Goal: Use online tool/utility: Utilize a website feature to perform a specific function

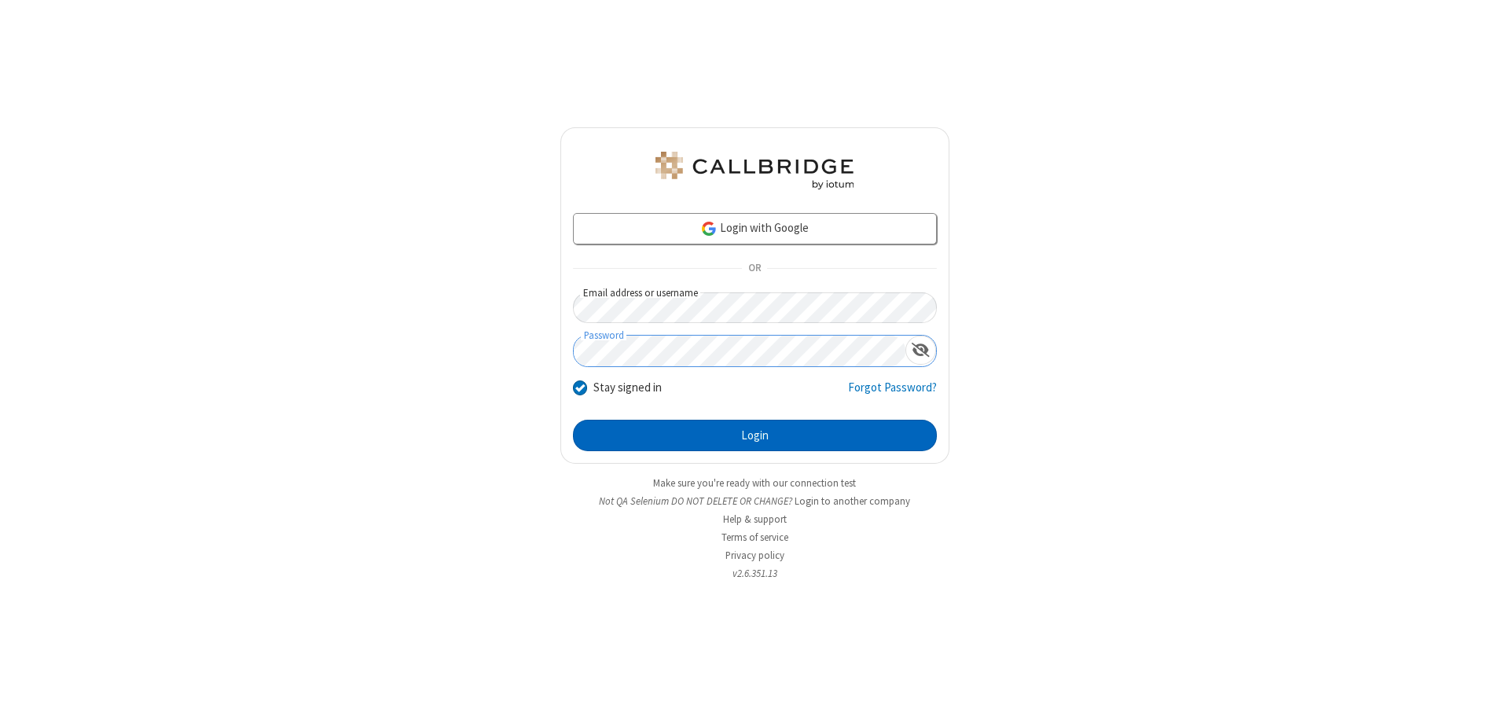
click at [754, 435] on button "Login" at bounding box center [755, 435] width 364 height 31
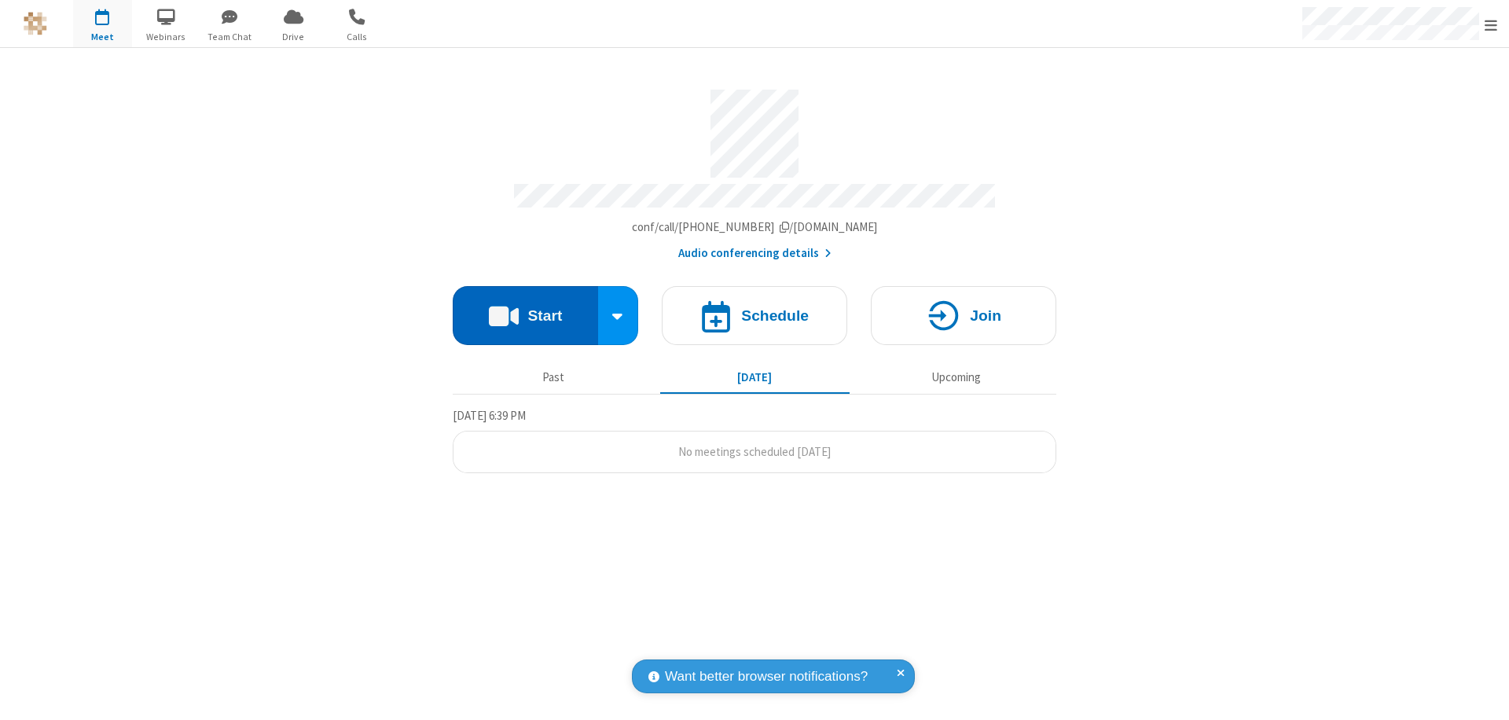
click at [525, 308] on button "Start" at bounding box center [525, 315] width 145 height 59
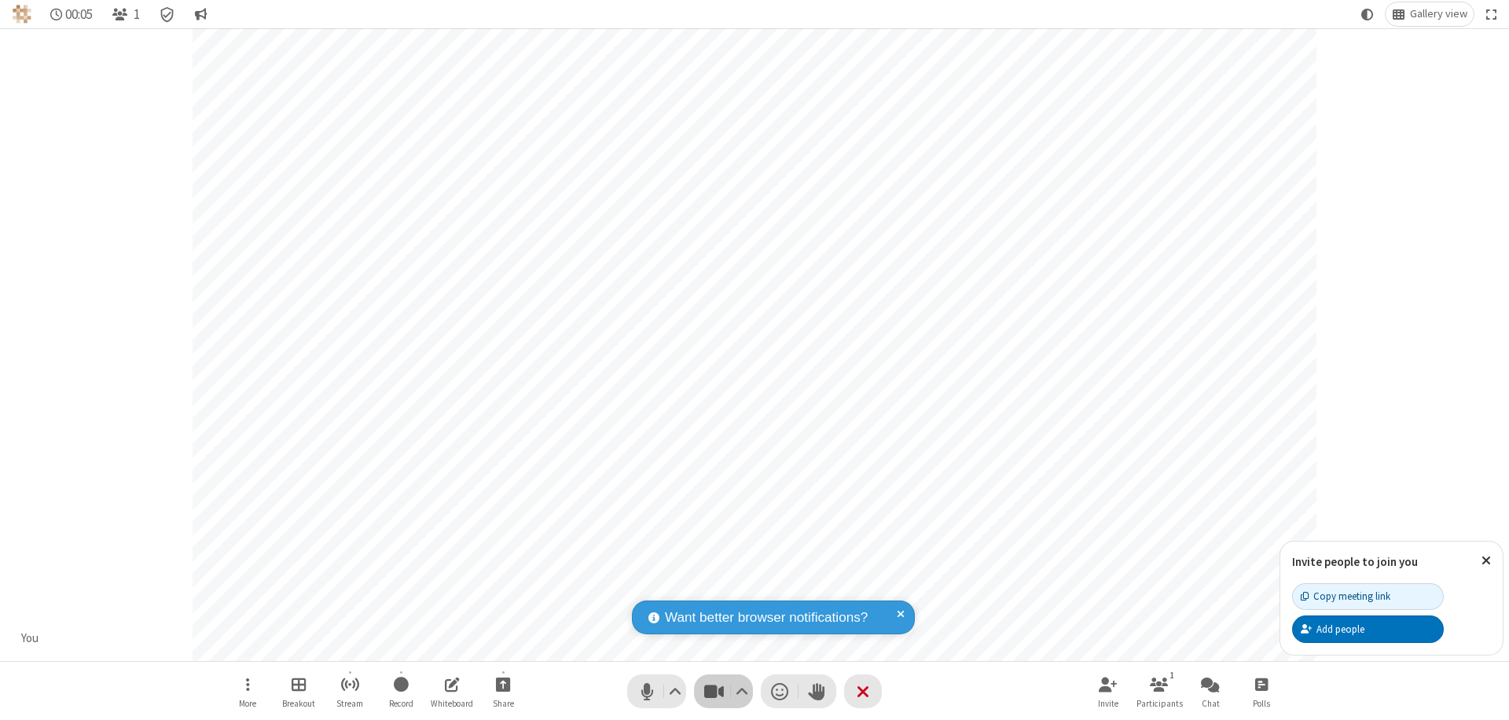
click at [714, 691] on span "Stop video (⌘+Shift+V)" at bounding box center [714, 691] width 24 height 23
click at [714, 691] on span "Start video (⌘+Shift+V)" at bounding box center [714, 691] width 24 height 23
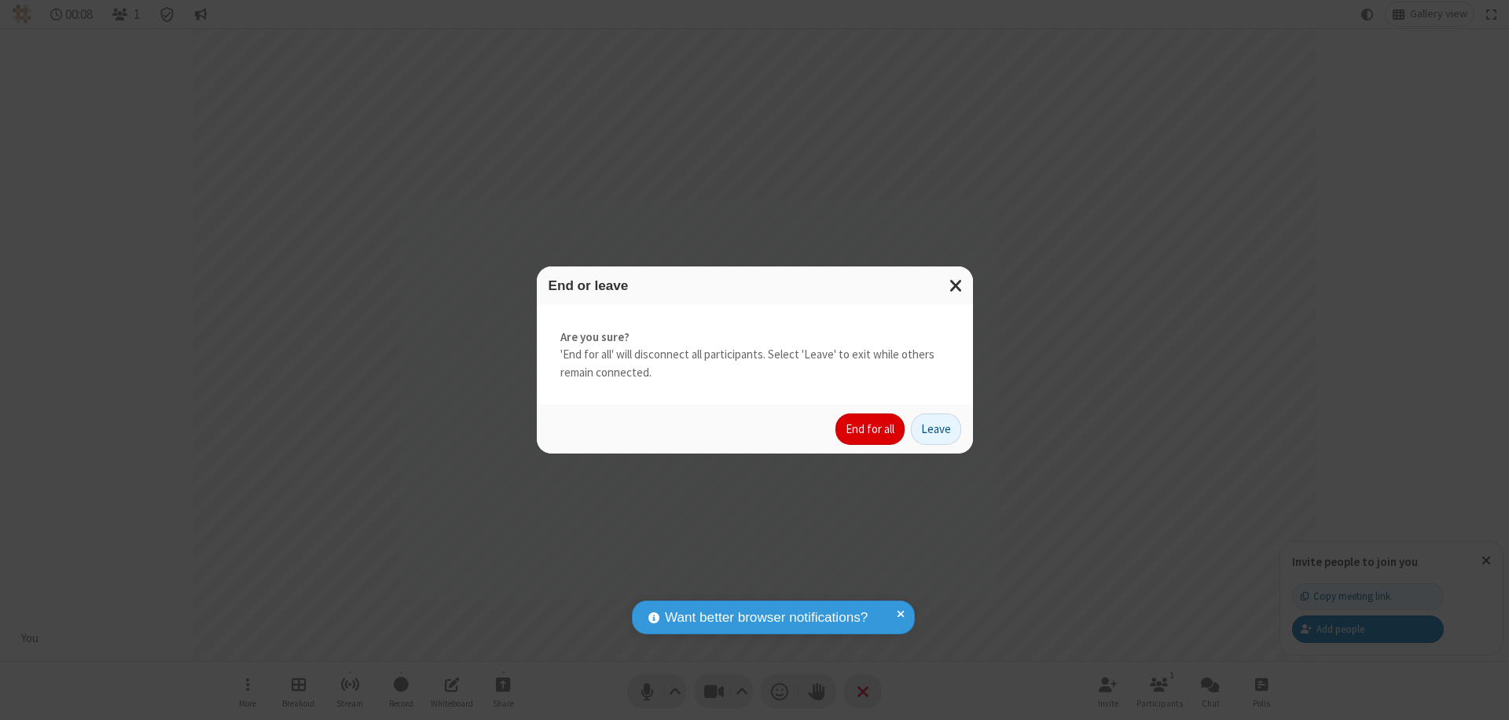
click at [871, 429] on button "End for all" at bounding box center [869, 428] width 69 height 31
